Goal: Information Seeking & Learning: Learn about a topic

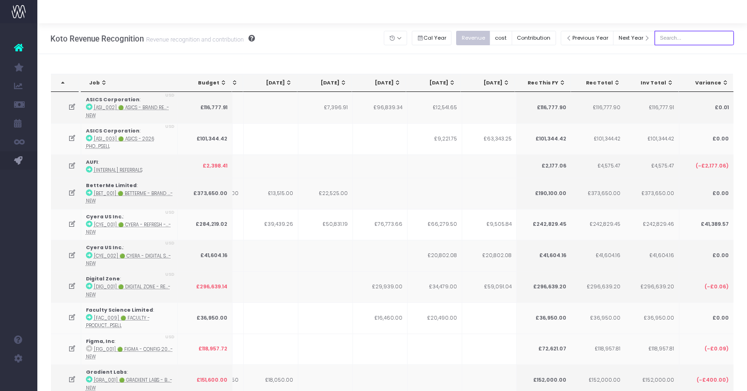
click at [689, 40] on input "text" at bounding box center [694, 38] width 79 height 14
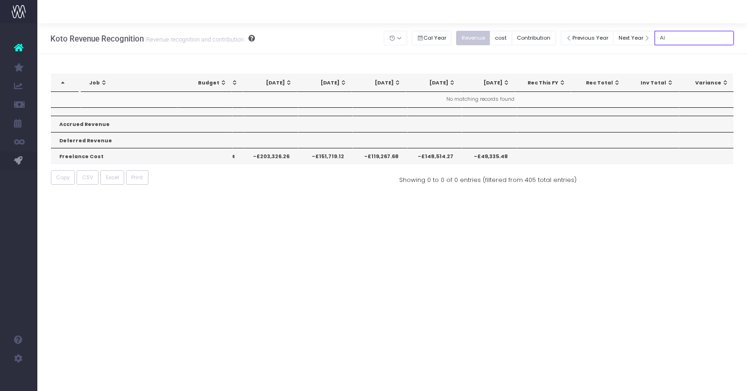
type input "A"
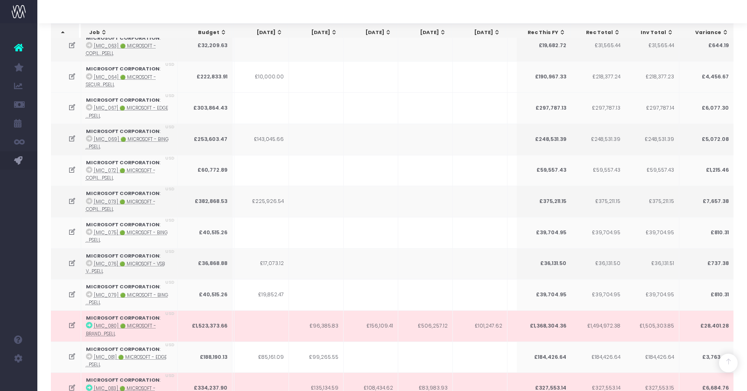
scroll to position [442, 0]
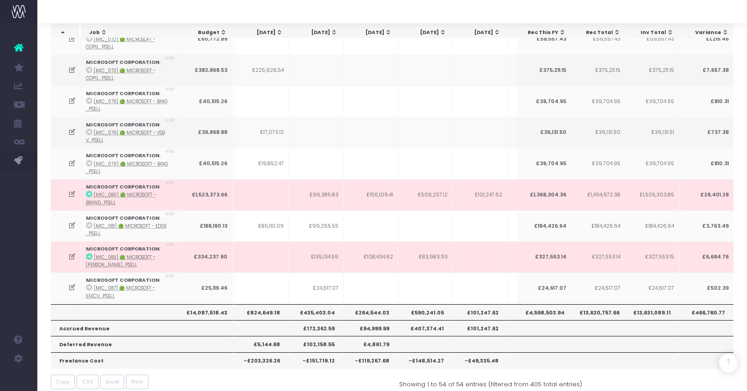
type input "microsoft"
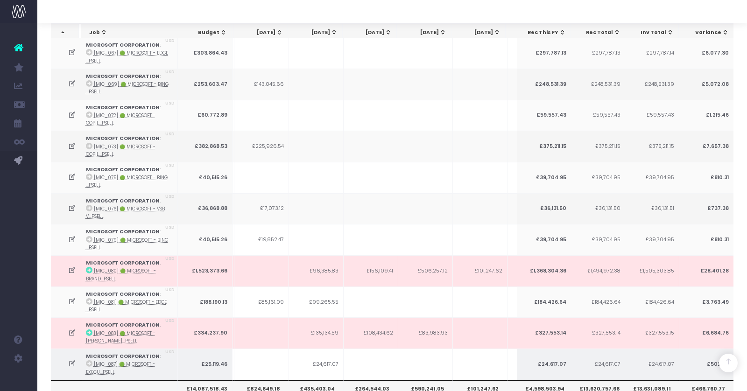
scroll to position [362, 0]
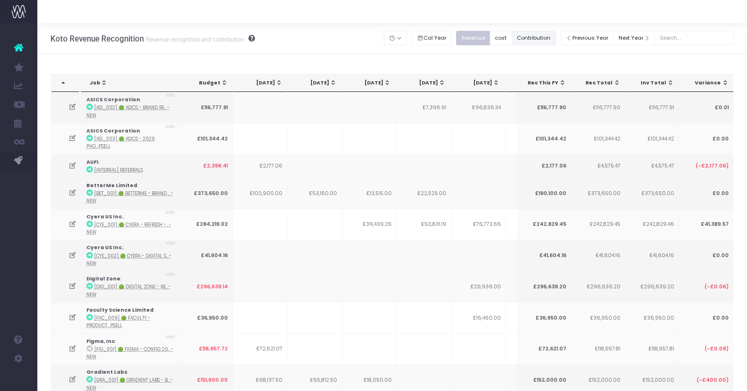
click at [555, 42] on button "Contribution" at bounding box center [534, 38] width 44 height 14
click at [694, 34] on input "text" at bounding box center [694, 38] width 79 height 14
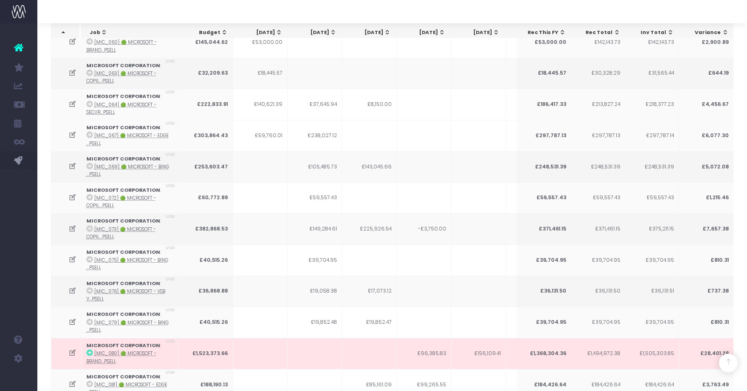
scroll to position [288, 0]
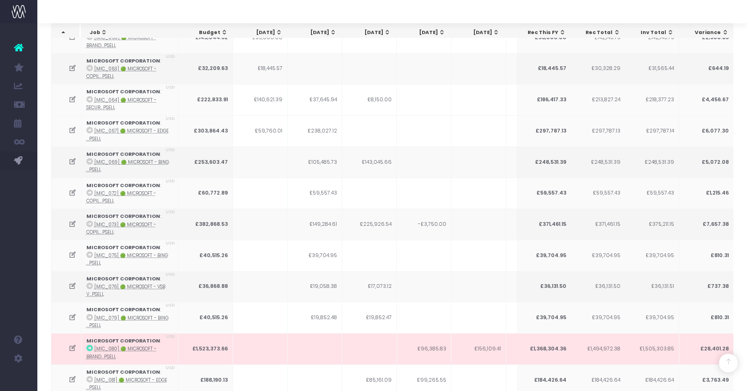
type input "micro"
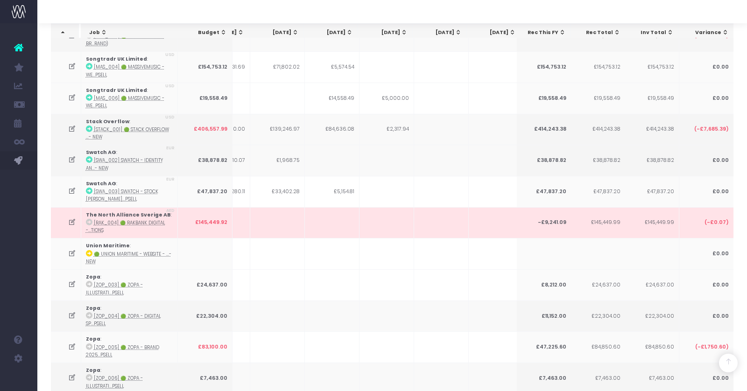
scroll to position [2564, 0]
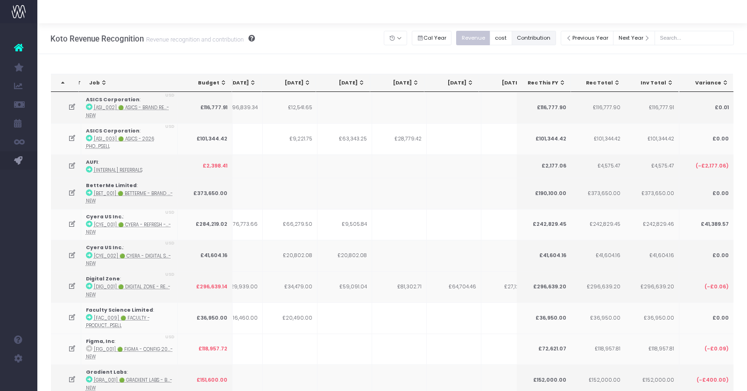
click at [548, 40] on button "Contribution" at bounding box center [534, 38] width 44 height 14
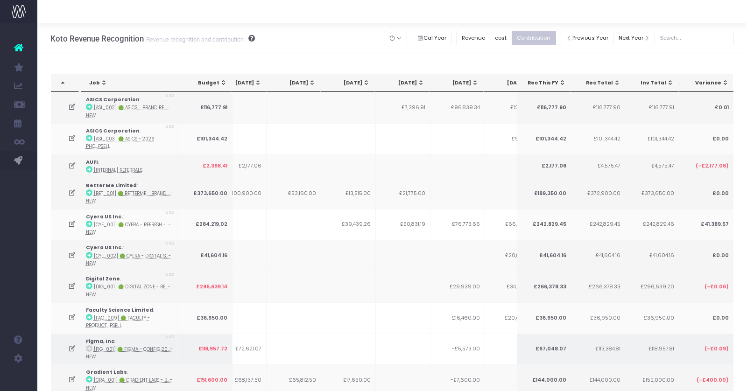
scroll to position [0, 26]
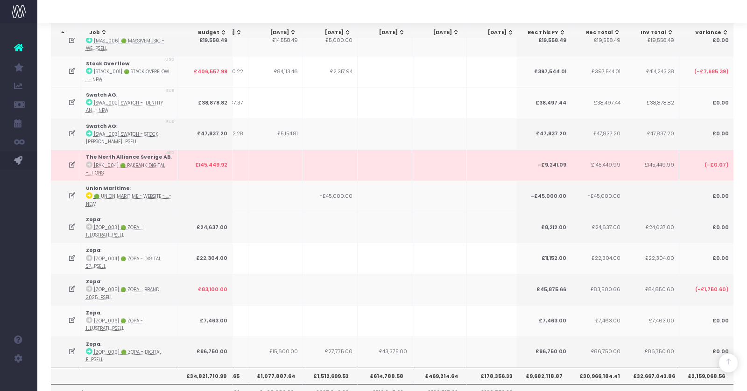
click at [325, 368] on th "£1,512,699.53" at bounding box center [330, 376] width 55 height 16
click at [75, 192] on icon at bounding box center [72, 196] width 8 height 8
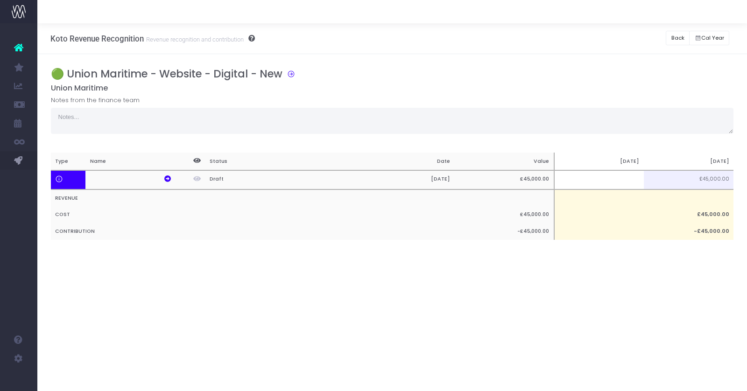
scroll to position [0, 0]
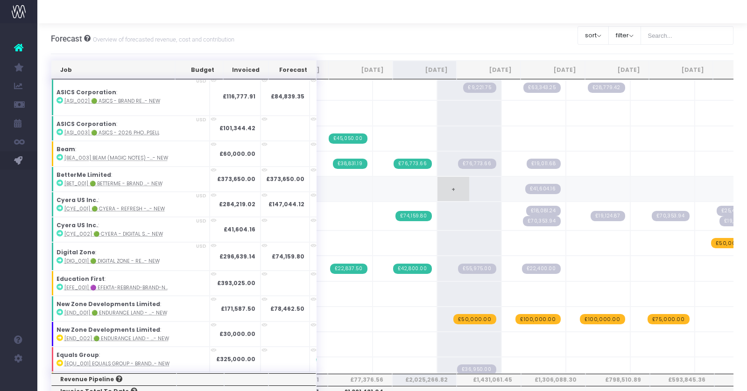
scroll to position [144, 0]
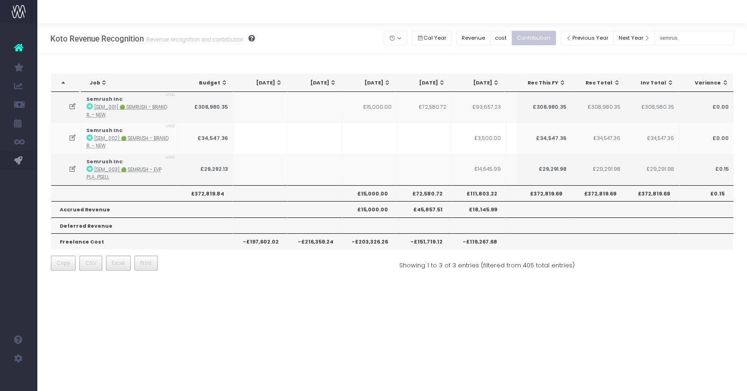
scroll to position [0, 225]
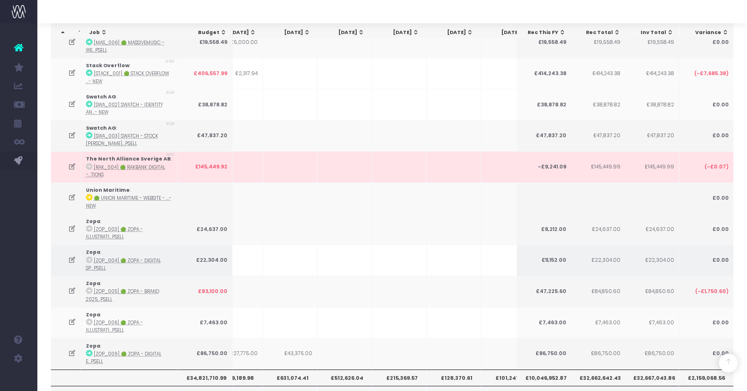
scroll to position [0, 275]
